Goal: Transaction & Acquisition: Subscribe to service/newsletter

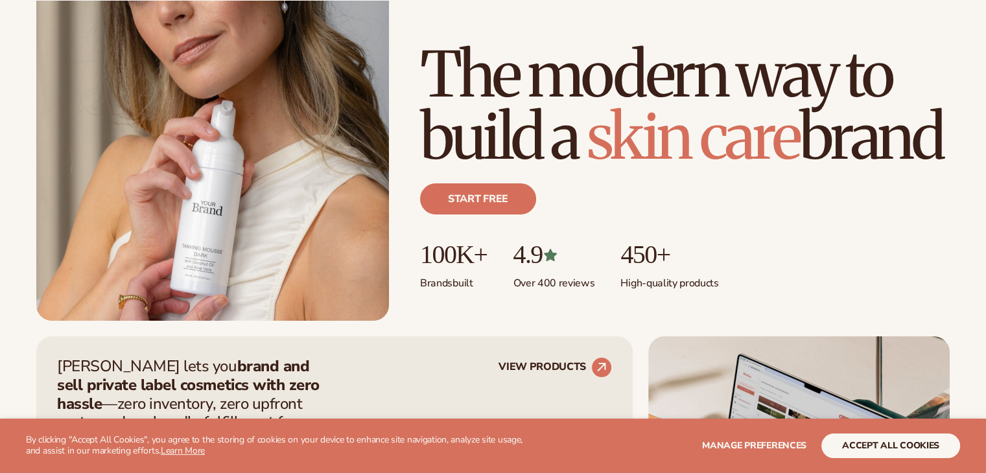
scroll to position [417, 0]
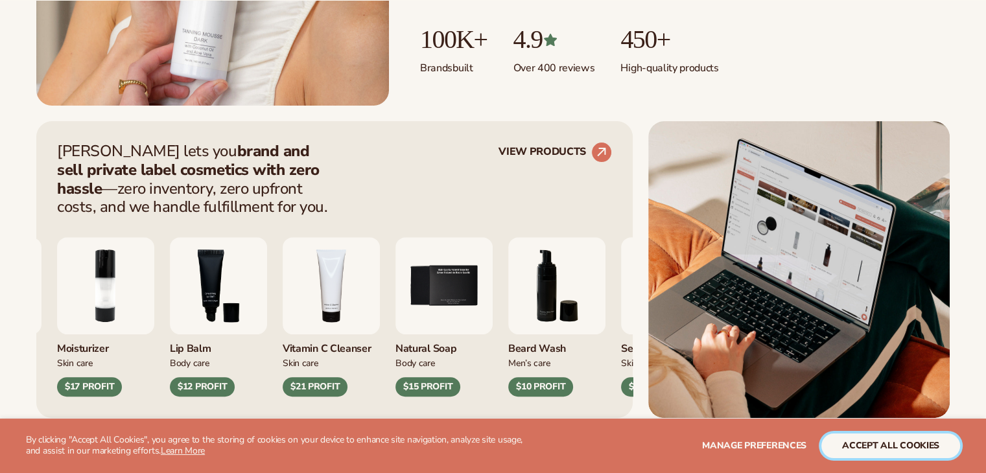
click at [881, 452] on button "accept all cookies" at bounding box center [890, 446] width 139 height 25
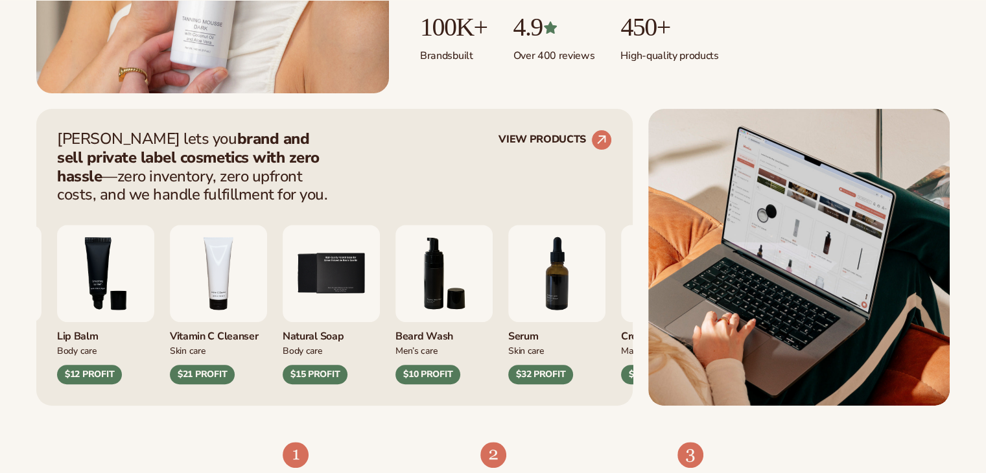
scroll to position [430, 0]
click at [597, 137] on circle at bounding box center [601, 139] width 29 height 29
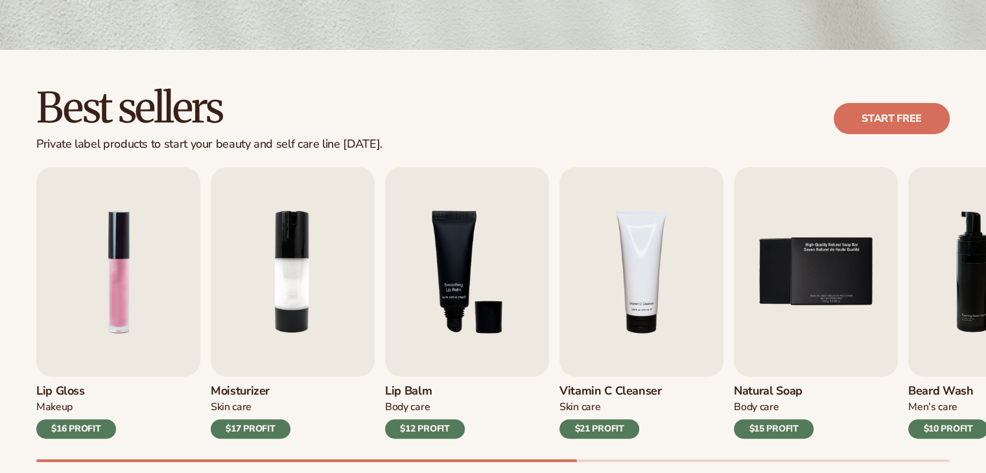
scroll to position [312, 0]
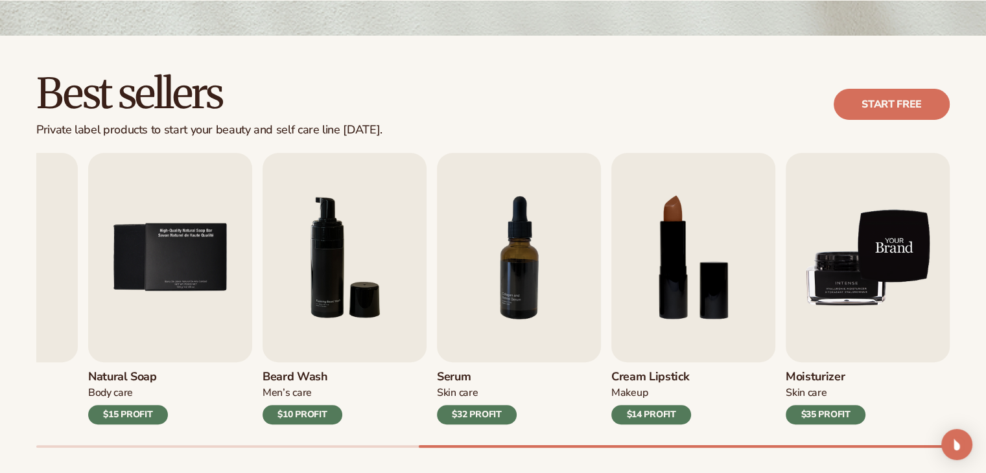
click at [829, 301] on img "9 / 9" at bounding box center [867, 257] width 164 height 209
click at [838, 273] on img "9 / 9" at bounding box center [867, 257] width 164 height 209
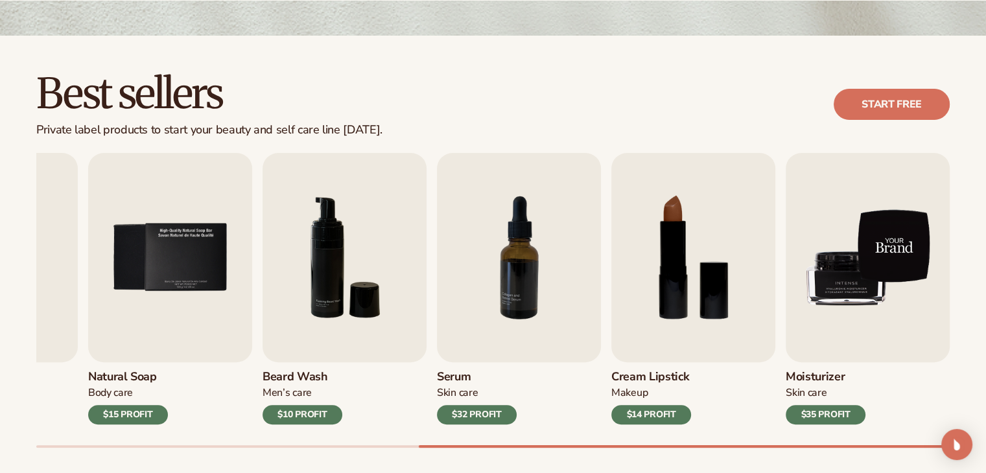
click at [838, 273] on img "9 / 9" at bounding box center [867, 257] width 164 height 209
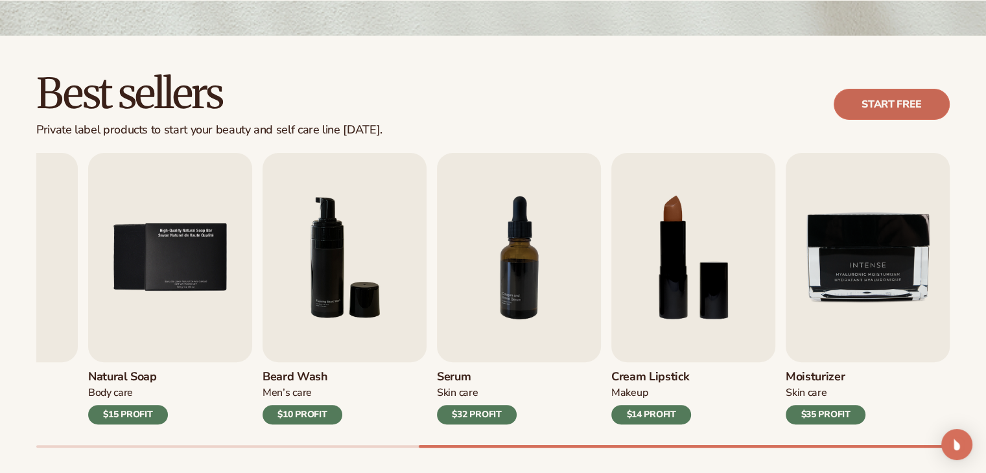
click at [867, 99] on link "Start free" at bounding box center [891, 104] width 116 height 31
